Goal: Understand process/instructions: Learn about a topic

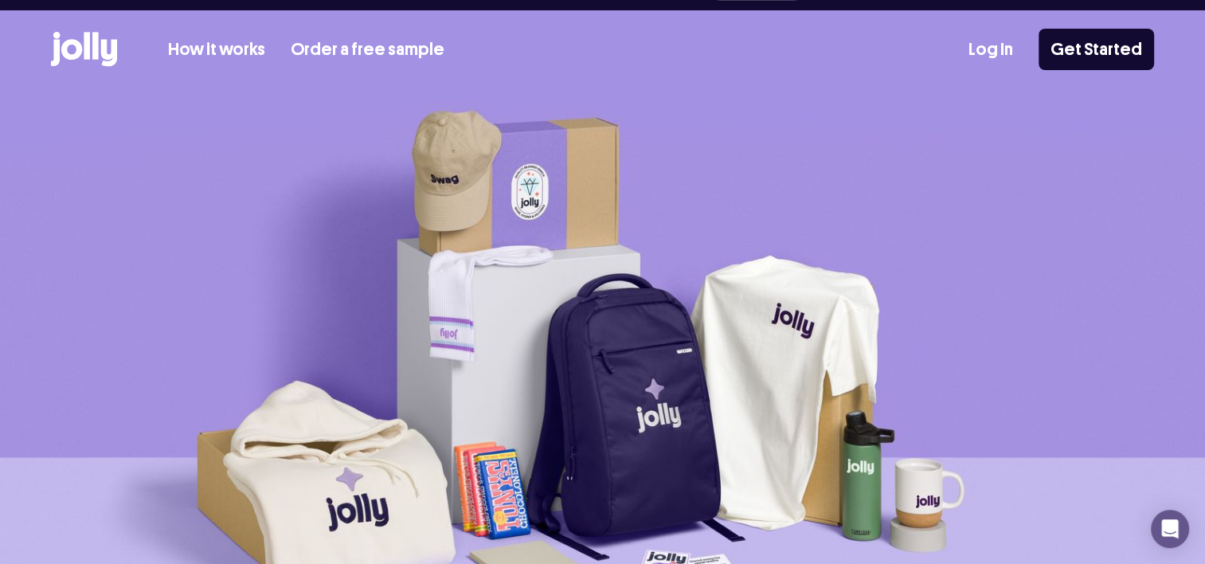
click at [1078, 37] on div "Our dedicated team is always here for you Book a call How it works Order a free…" at bounding box center [602, 45] width 1205 height 90
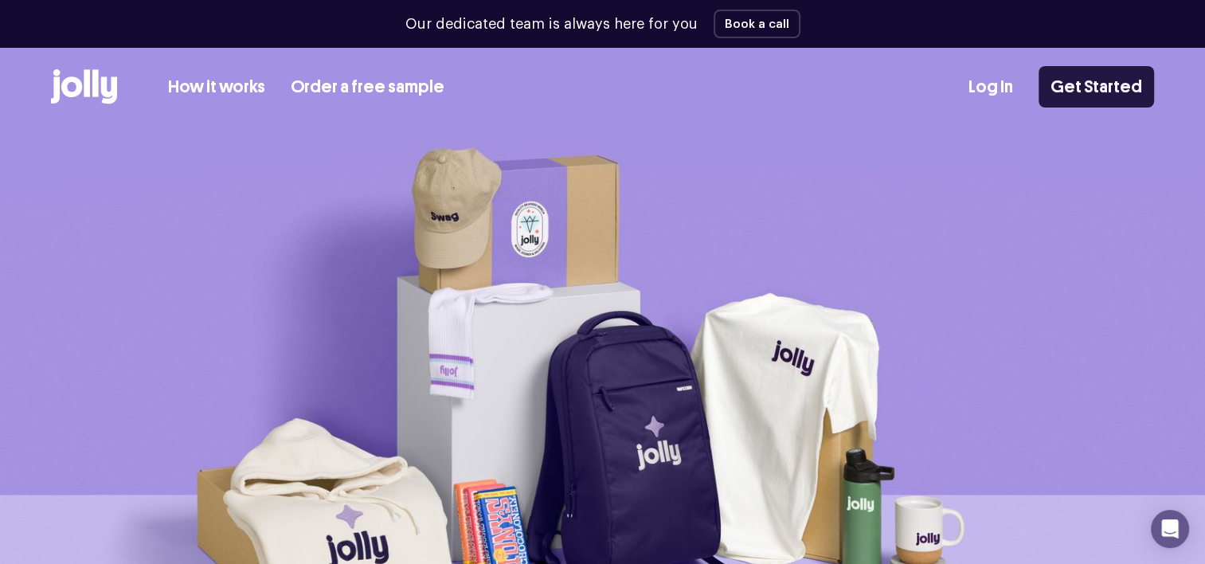
click at [1074, 88] on link "Get Started" at bounding box center [1095, 86] width 115 height 41
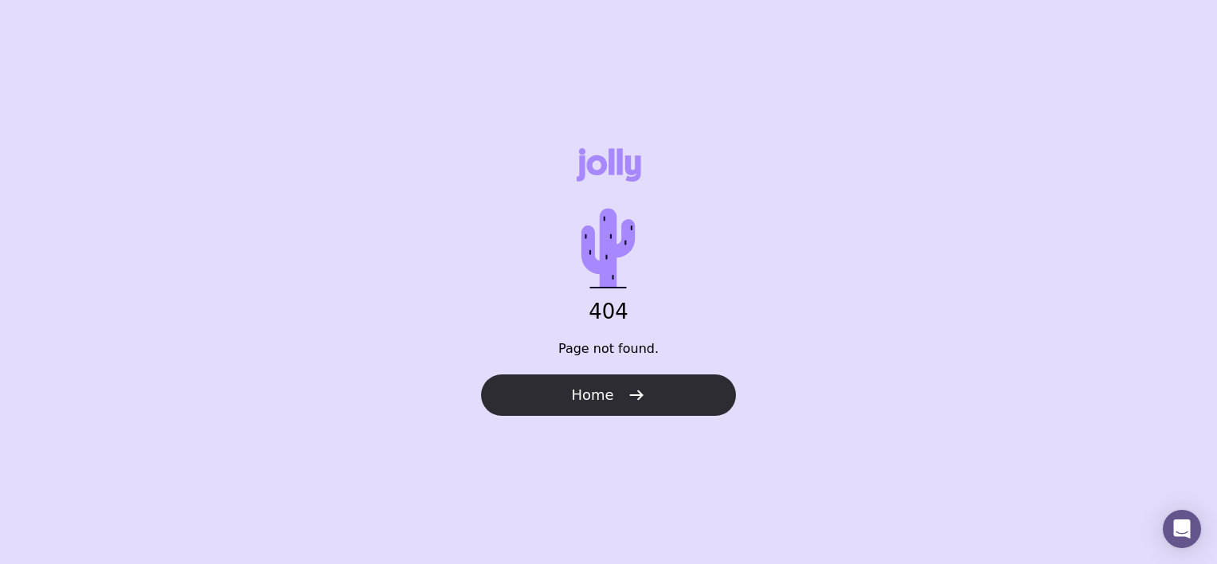
click at [585, 401] on span "Home" at bounding box center [592, 394] width 42 height 19
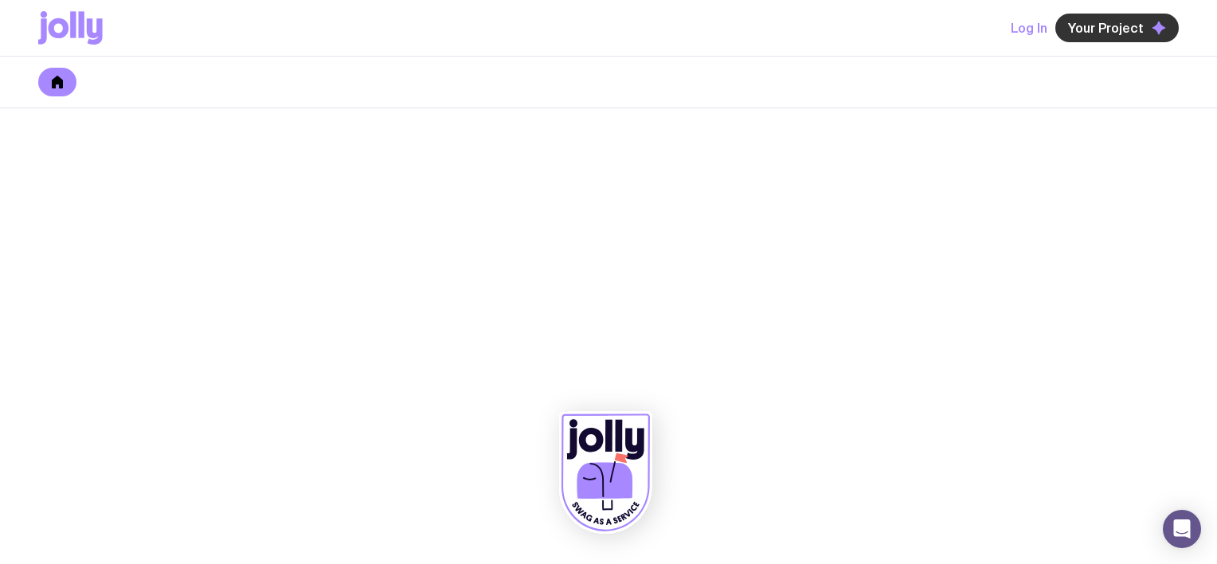
click at [1105, 29] on span "Your Project" at bounding box center [1106, 28] width 76 height 16
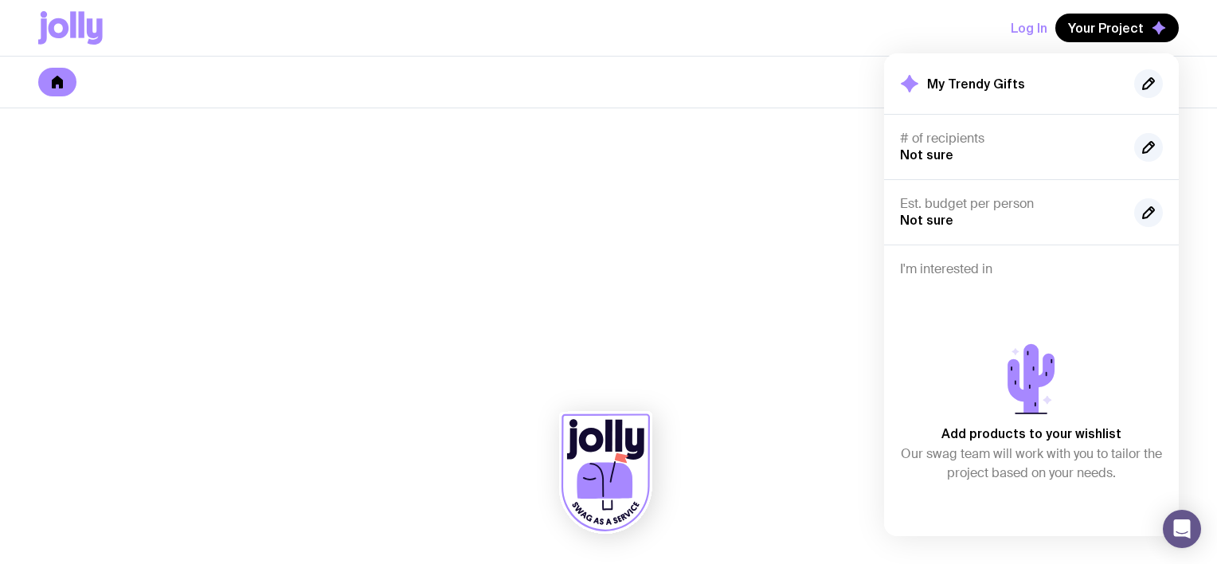
click at [755, 272] on div at bounding box center [608, 336] width 1217 height 456
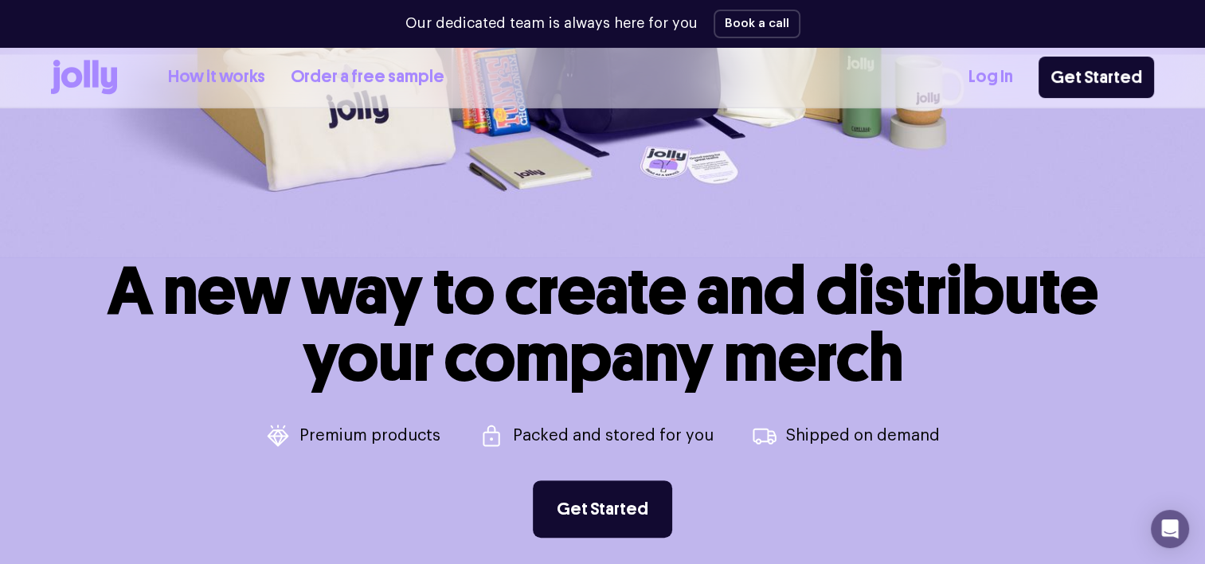
scroll to position [446, 0]
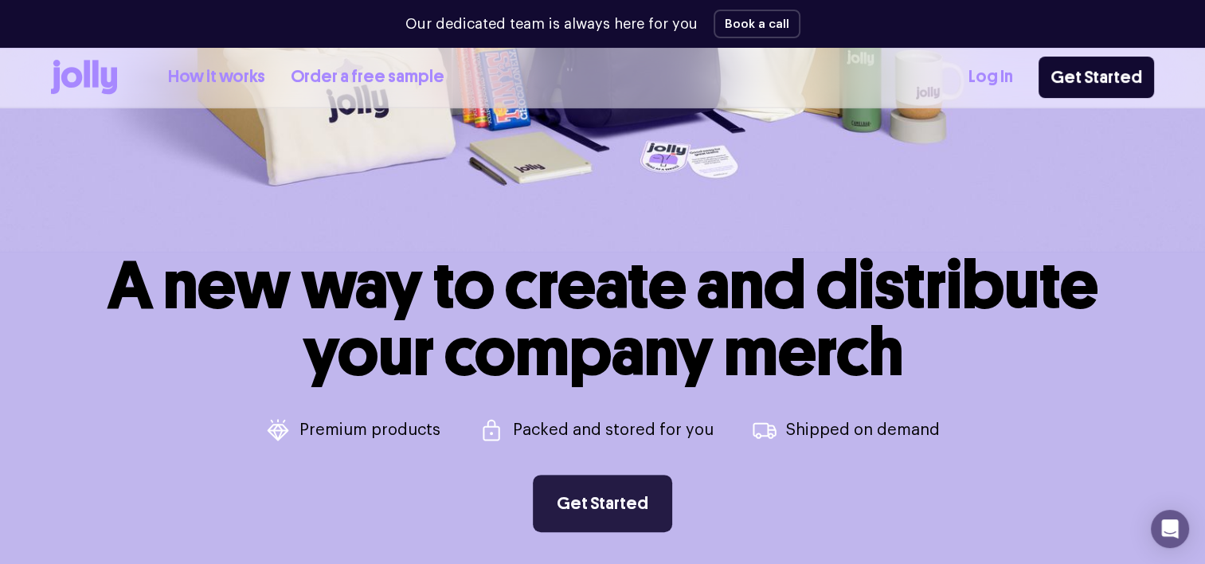
click at [612, 500] on link "Get Started" at bounding box center [602, 503] width 139 height 57
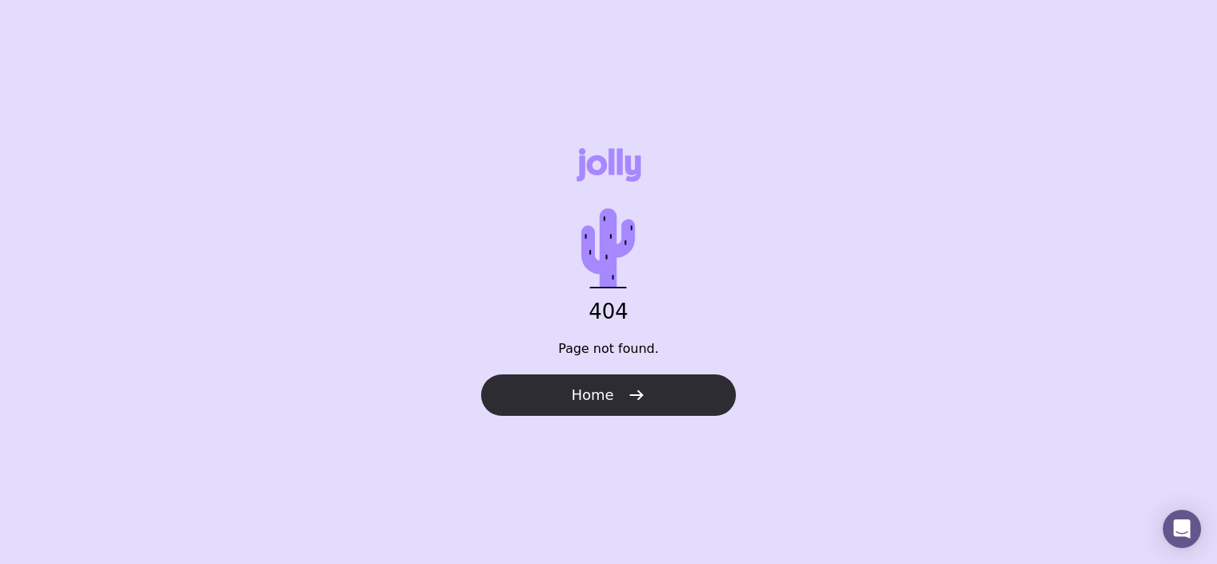
click at [586, 405] on button "Home" at bounding box center [608, 394] width 255 height 41
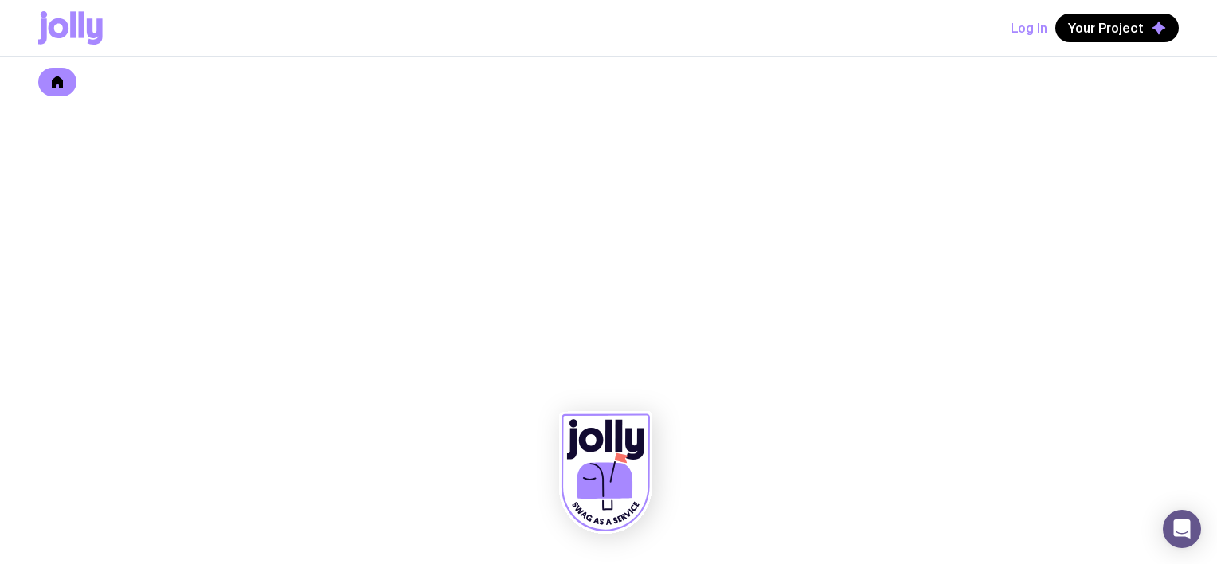
click at [602, 467] on icon at bounding box center [605, 480] width 56 height 37
click at [57, 92] on link at bounding box center [57, 82] width 38 height 29
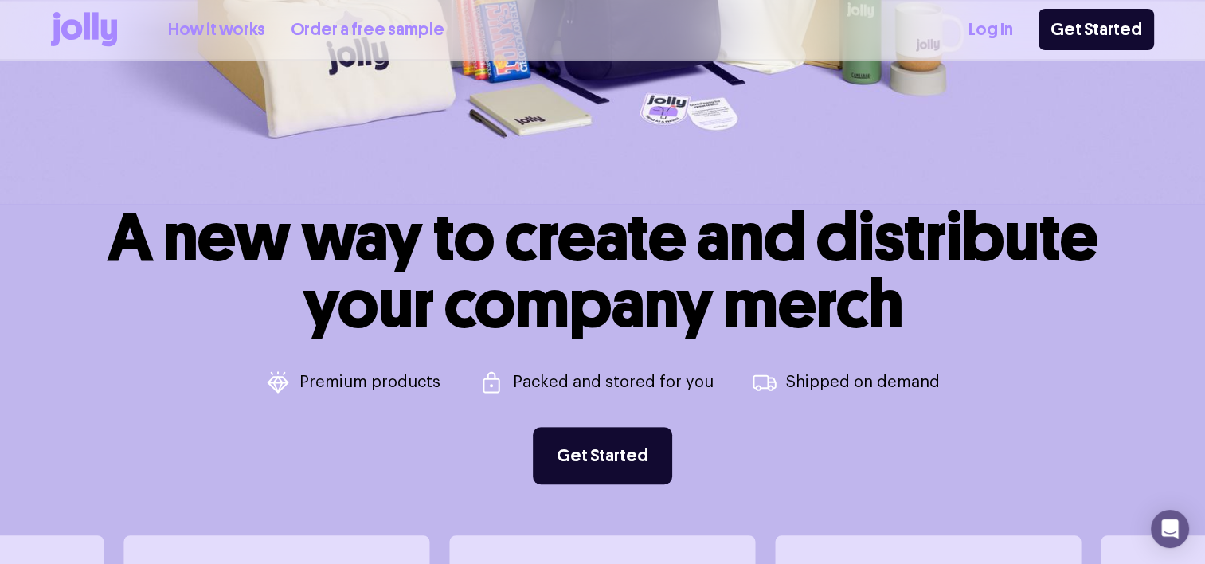
click at [194, 23] on link "How it works" at bounding box center [216, 30] width 97 height 26
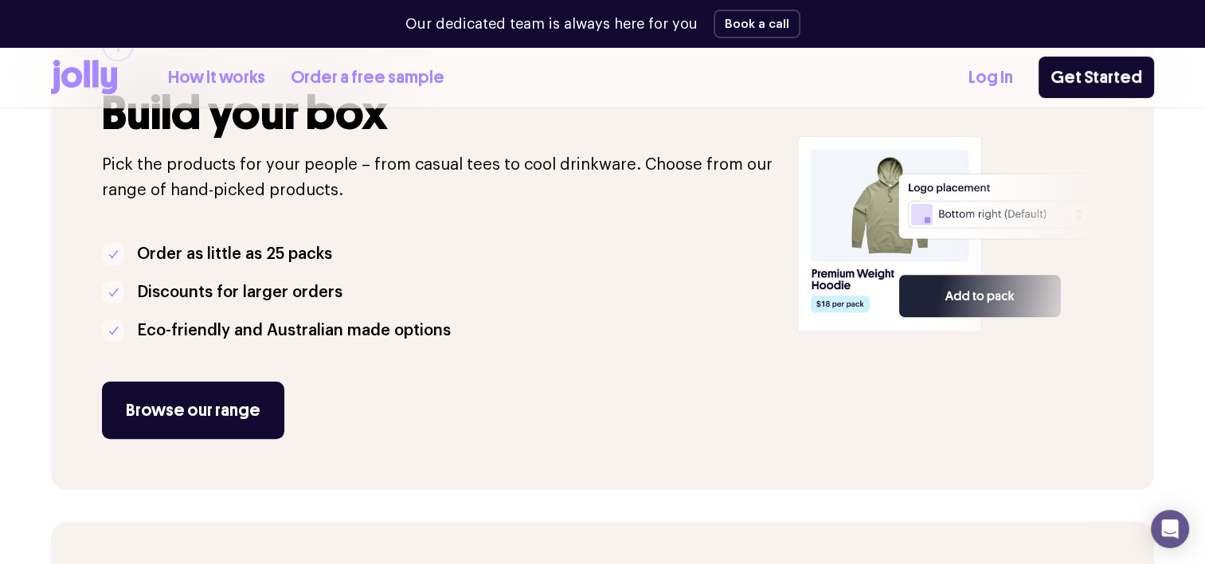
scroll to position [319, 0]
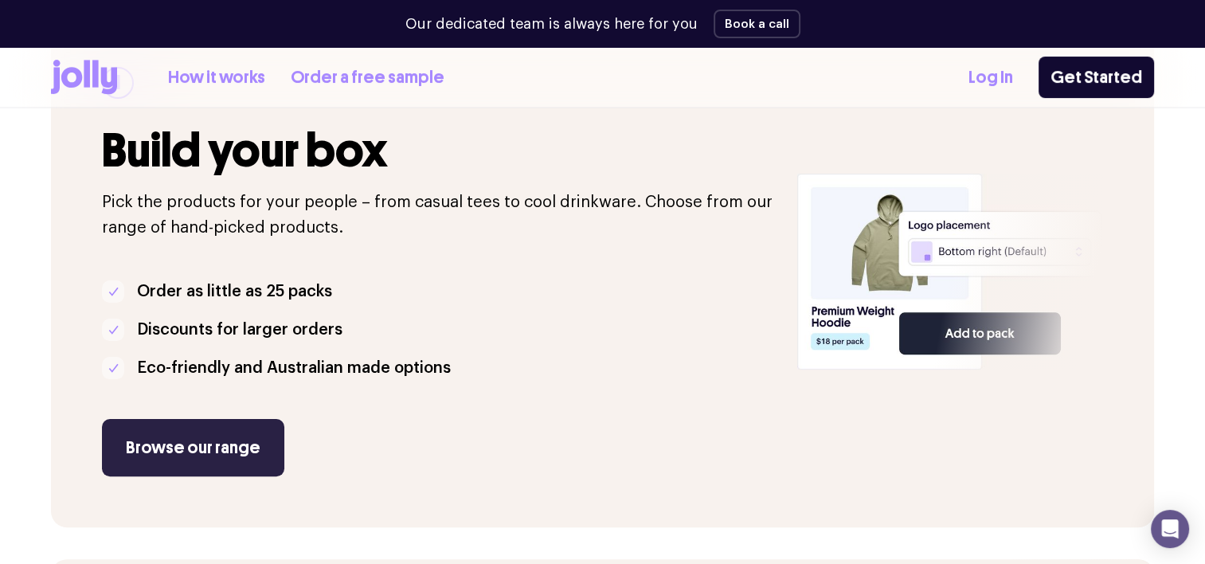
click at [213, 450] on link "Browse our range" at bounding box center [193, 447] width 182 height 57
